Goal: Task Accomplishment & Management: Manage account settings

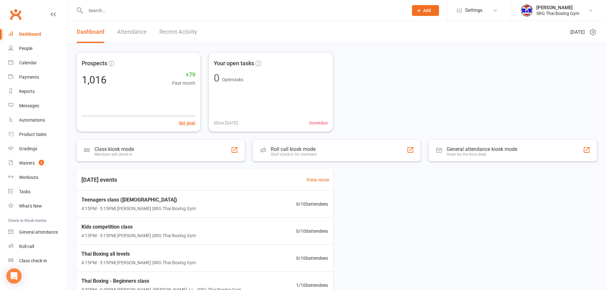
type input "w"
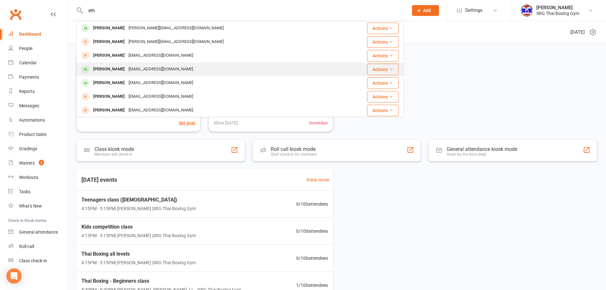
type input "eth"
click at [164, 68] on div "[EMAIL_ADDRESS][DOMAIN_NAME]" at bounding box center [161, 69] width 68 height 9
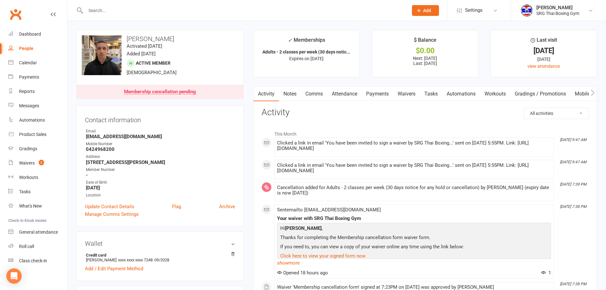
drag, startPoint x: 422, startPoint y: 94, endPoint x: 405, endPoint y: 99, distance: 18.5
click at [420, 99] on link "Tasks" at bounding box center [431, 94] width 22 height 15
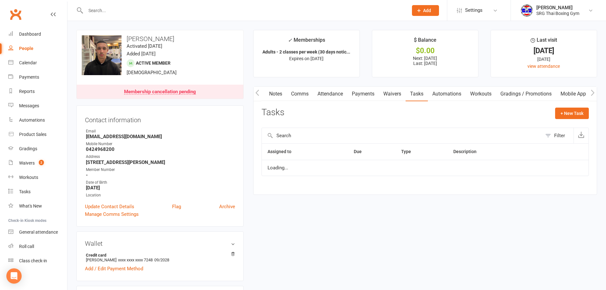
drag, startPoint x: 412, startPoint y: 93, endPoint x: 401, endPoint y: 95, distance: 11.4
click at [409, 93] on link "Tasks" at bounding box center [417, 94] width 22 height 15
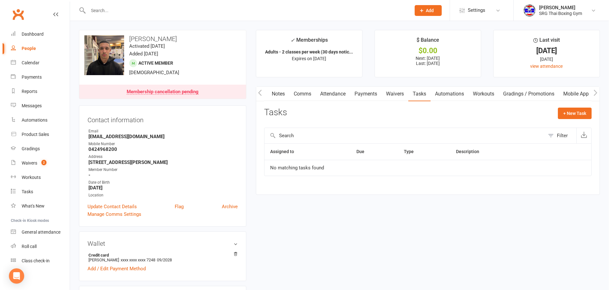
scroll to position [0, 17]
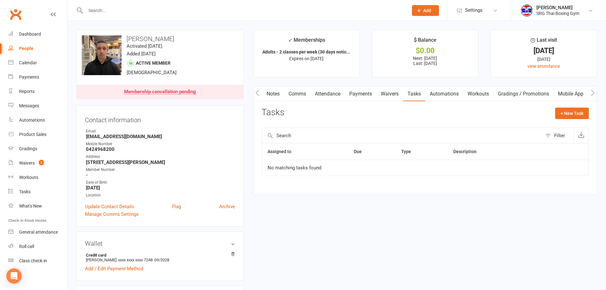
click at [401, 95] on link "Waivers" at bounding box center [389, 94] width 27 height 15
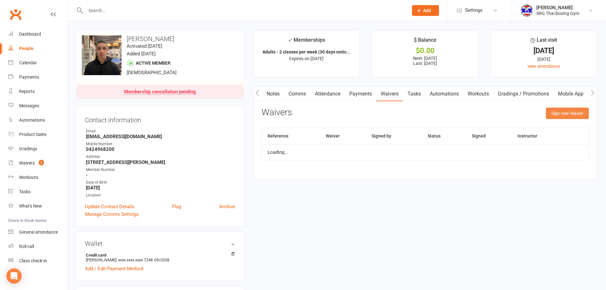
drag, startPoint x: 556, startPoint y: 105, endPoint x: 558, endPoint y: 114, distance: 8.7
click at [557, 113] on div "Activity Notes Comms Attendance Payments Waivers Tasks Automations Workouts Gra…" at bounding box center [425, 132] width 344 height 93
click at [558, 114] on button "Sign new Waiver" at bounding box center [567, 113] width 43 height 11
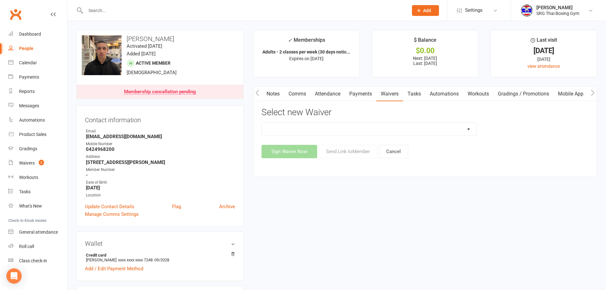
click at [357, 125] on select "Membership agreement Membership cancellation form Membership hold form New paym…" at bounding box center [369, 129] width 215 height 13
select select "12787"
click at [262, 123] on select "Membership agreement Membership cancellation form Membership hold form New paym…" at bounding box center [369, 129] width 215 height 13
click at [349, 154] on button "Send Link to Member" at bounding box center [348, 151] width 59 height 13
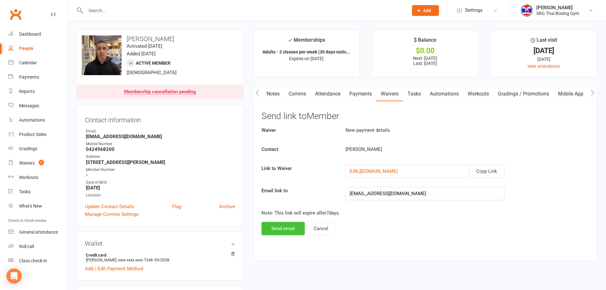
click at [275, 225] on button "Send email" at bounding box center [283, 228] width 43 height 13
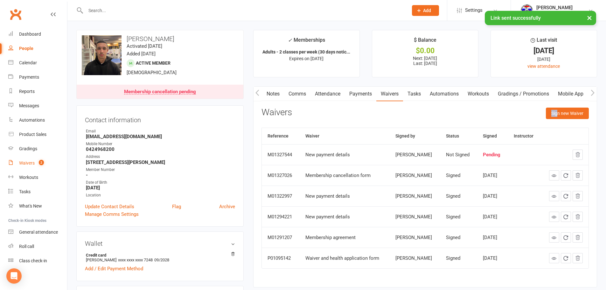
click at [51, 165] on link "Waivers 2" at bounding box center [37, 163] width 59 height 14
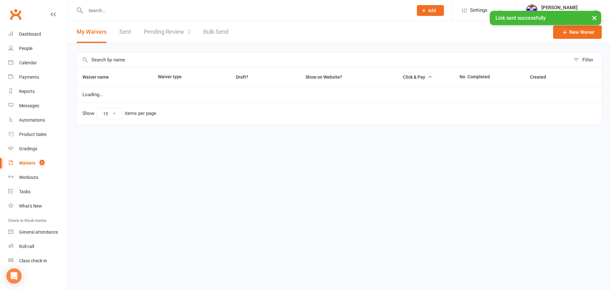
click at [175, 31] on link "Pending Review 2" at bounding box center [167, 32] width 47 height 22
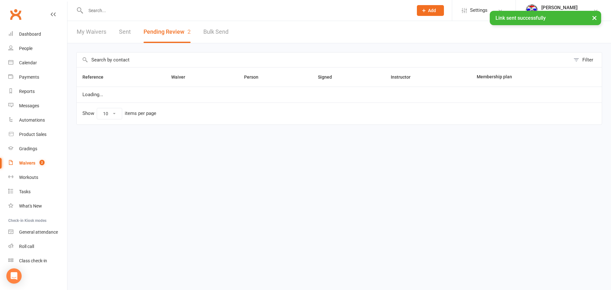
select select "100"
